Goal: Task Accomplishment & Management: Manage account settings

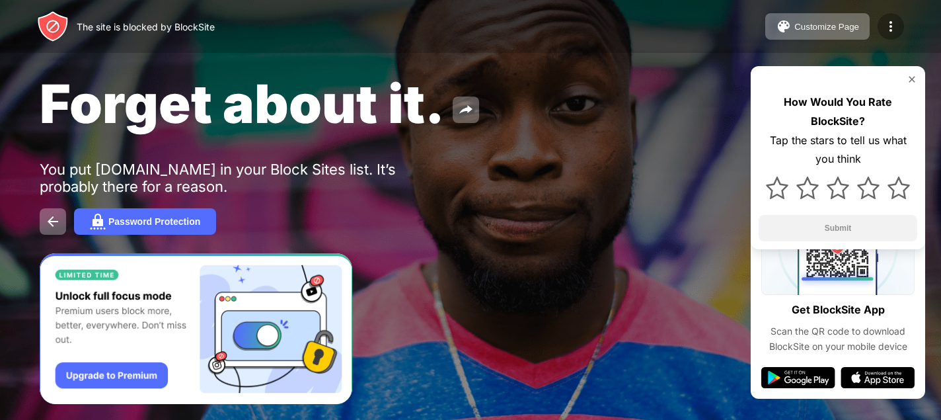
click at [900, 27] on div at bounding box center [891, 26] width 26 height 26
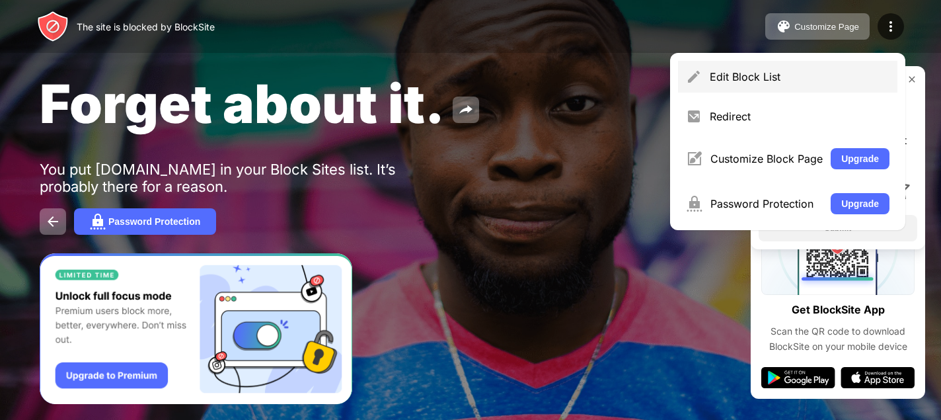
click at [780, 72] on div "Edit Block List" at bounding box center [800, 76] width 180 height 13
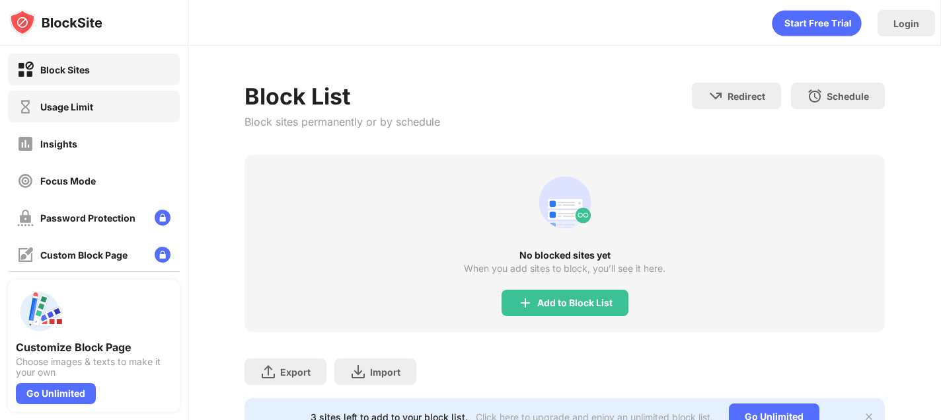
click at [81, 108] on div "Usage Limit" at bounding box center [66, 106] width 53 height 11
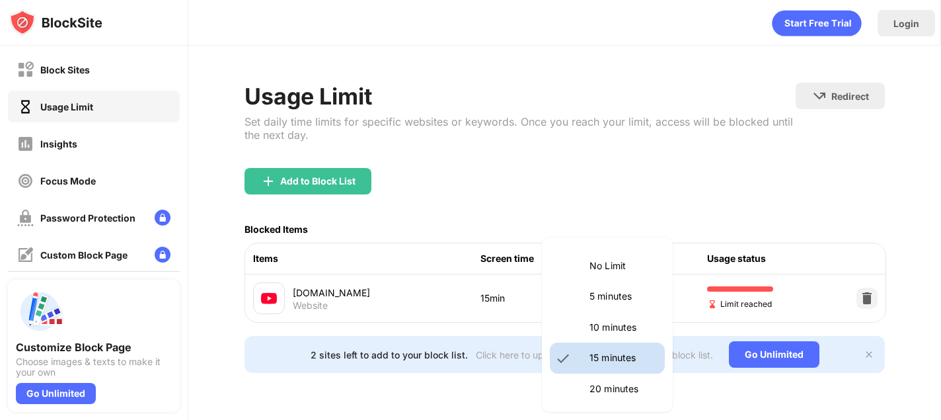
click at [639, 298] on body "Block Sites Usage Limit Insights Focus Mode Password Protection Custom Block Pa…" at bounding box center [470, 210] width 941 height 420
click at [606, 381] on p "20 minutes" at bounding box center [623, 388] width 67 height 15
type input "**"
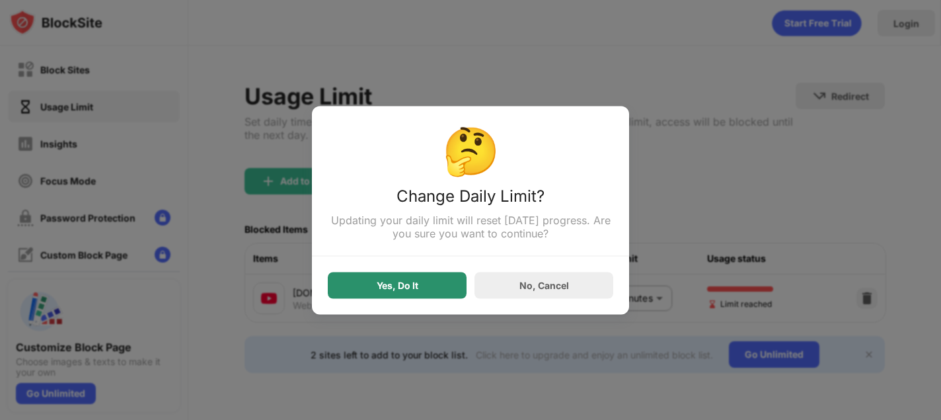
click at [412, 283] on div "Yes, Do It" at bounding box center [398, 285] width 42 height 11
